Goal: Task Accomplishment & Management: Manage account settings

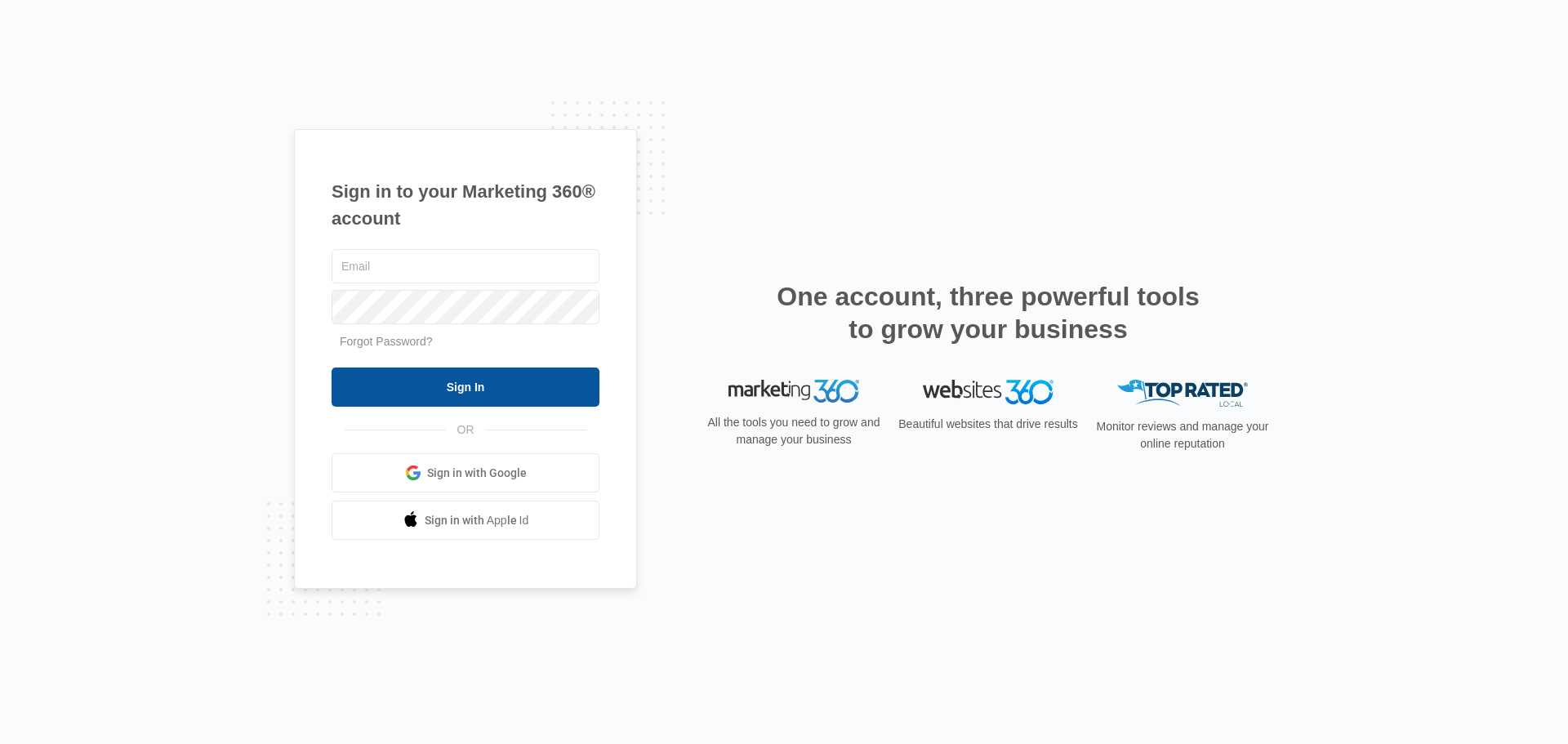
type input "[EMAIL_ADDRESS][DOMAIN_NAME]"
click at [466, 401] on input "Sign In" at bounding box center [466, 386] width 268 height 39
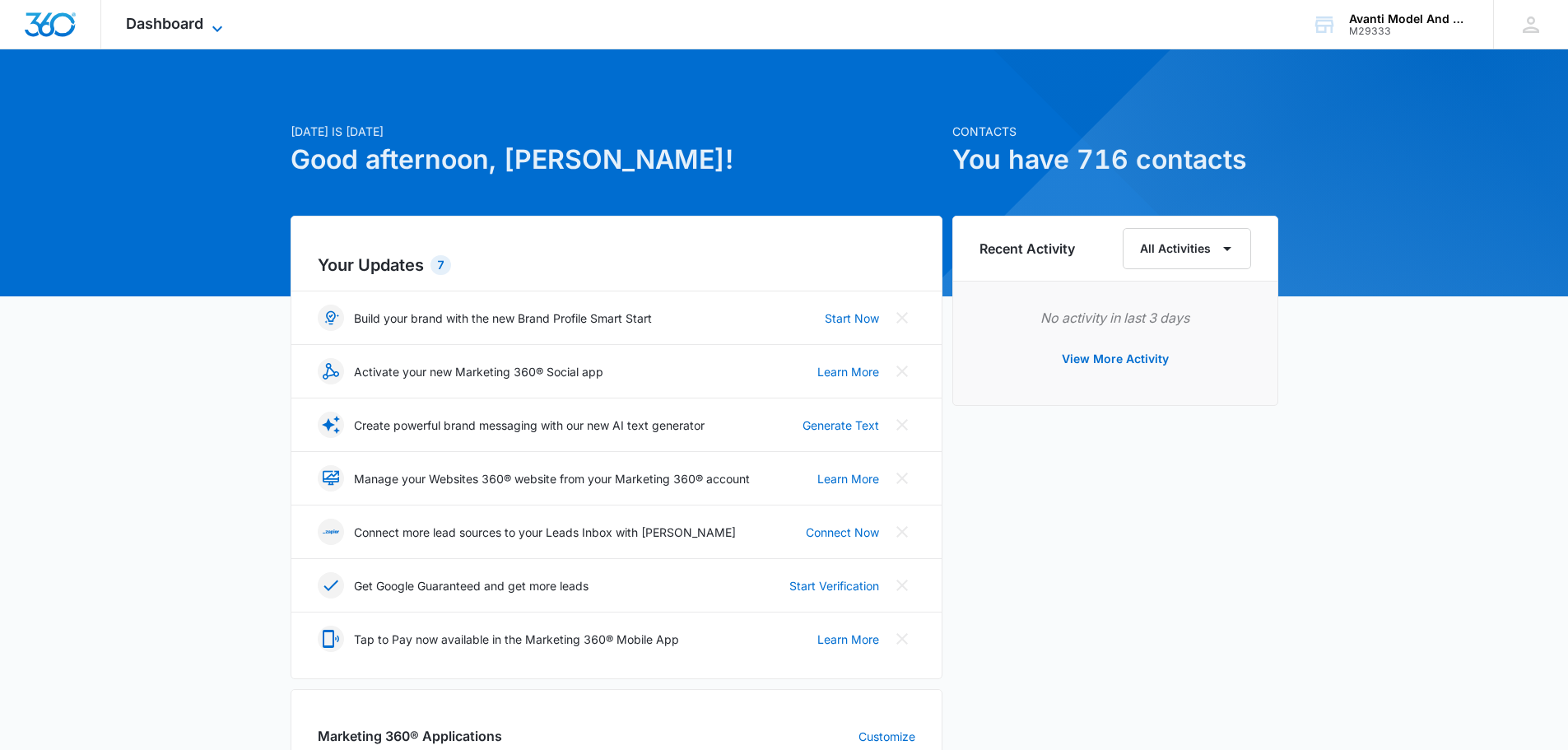
click at [223, 14] on div "Dashboard Apps Reputation Websites Forms CRM Email Social Shop Payments POS Con…" at bounding box center [176, 24] width 151 height 48
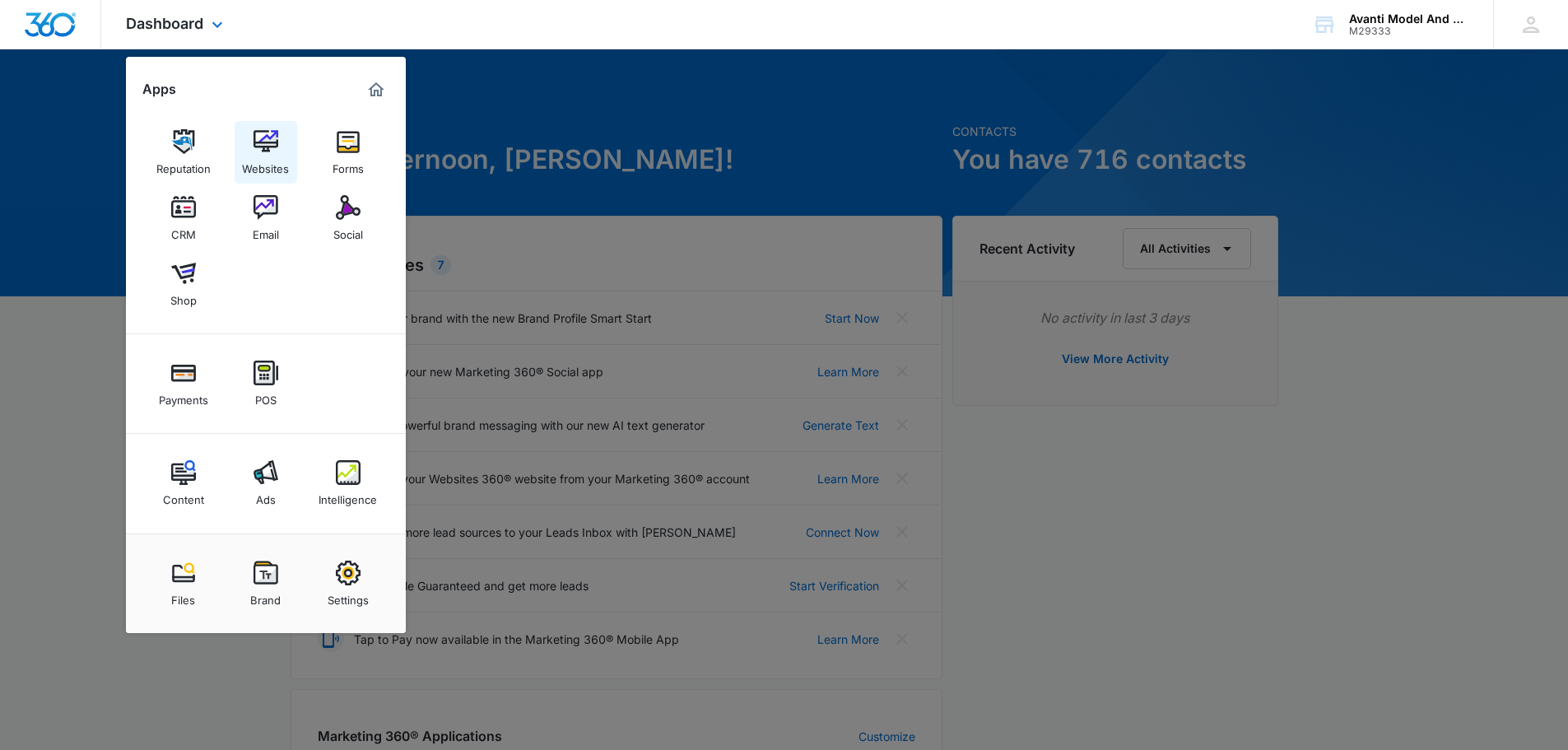
click at [268, 131] on img at bounding box center [266, 142] width 25 height 25
